Goal: Obtain resource: Obtain resource

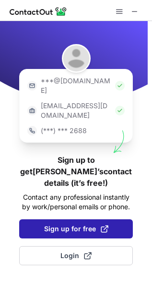
click at [83, 219] on button "Sign up for free" at bounding box center [75, 228] width 113 height 19
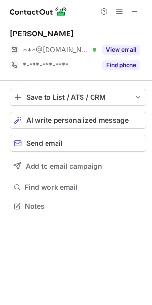
scroll to position [5, 5]
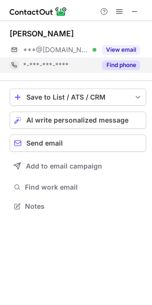
click at [126, 66] on button "Find phone" at bounding box center [121, 65] width 38 height 10
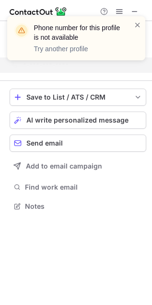
click at [142, 25] on div "Phone number for this profile is not available Try another profile" at bounding box center [76, 38] width 138 height 44
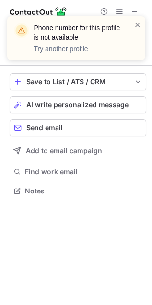
click at [133, 26] on div "Phone number for this profile is not available Try another profile" at bounding box center [72, 38] width 123 height 36
click at [137, 27] on span at bounding box center [138, 25] width 8 height 10
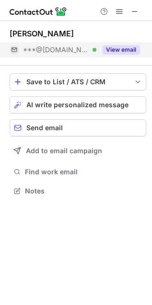
click at [130, 55] on div "View email" at bounding box center [118, 49] width 44 height 15
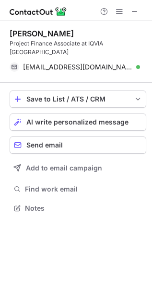
scroll to position [193, 152]
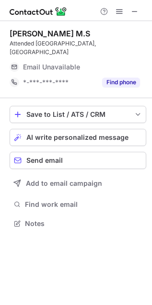
scroll to position [208, 152]
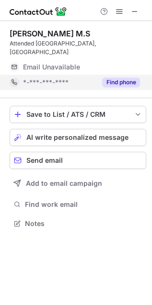
click at [113, 78] on button "Find phone" at bounding box center [121, 83] width 38 height 10
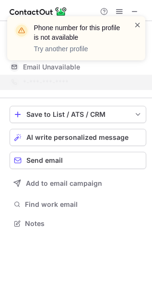
click at [136, 23] on span at bounding box center [138, 25] width 8 height 10
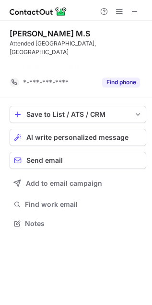
scroll to position [5, 5]
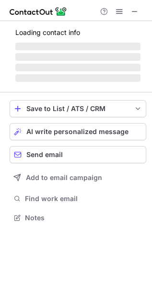
scroll to position [216, 152]
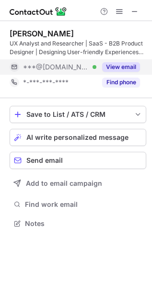
click at [119, 67] on button "View email" at bounding box center [121, 67] width 38 height 10
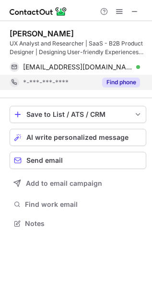
click at [115, 80] on button "Find phone" at bounding box center [121, 83] width 38 height 10
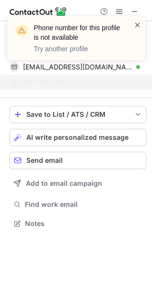
click at [136, 26] on span at bounding box center [138, 25] width 8 height 10
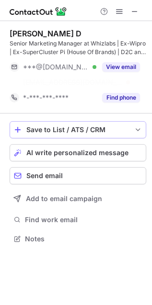
scroll to position [5, 5]
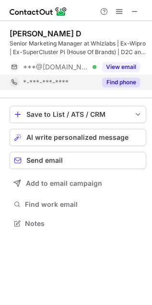
click at [120, 80] on button "Find phone" at bounding box center [121, 83] width 38 height 10
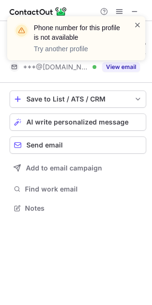
scroll to position [202, 152]
click at [140, 22] on span at bounding box center [138, 25] width 8 height 10
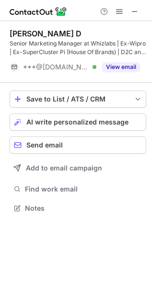
click at [123, 67] on button "View email" at bounding box center [121, 67] width 38 height 10
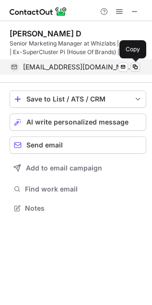
click at [134, 68] on span at bounding box center [135, 67] width 8 height 8
